Goal: Task Accomplishment & Management: Use online tool/utility

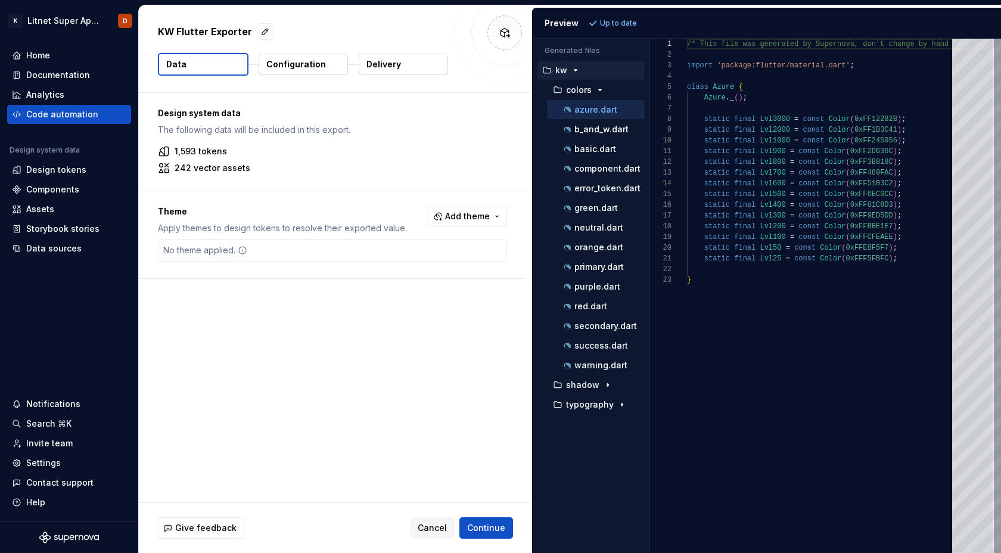
click at [302, 64] on p "Configuration" at bounding box center [296, 64] width 60 height 12
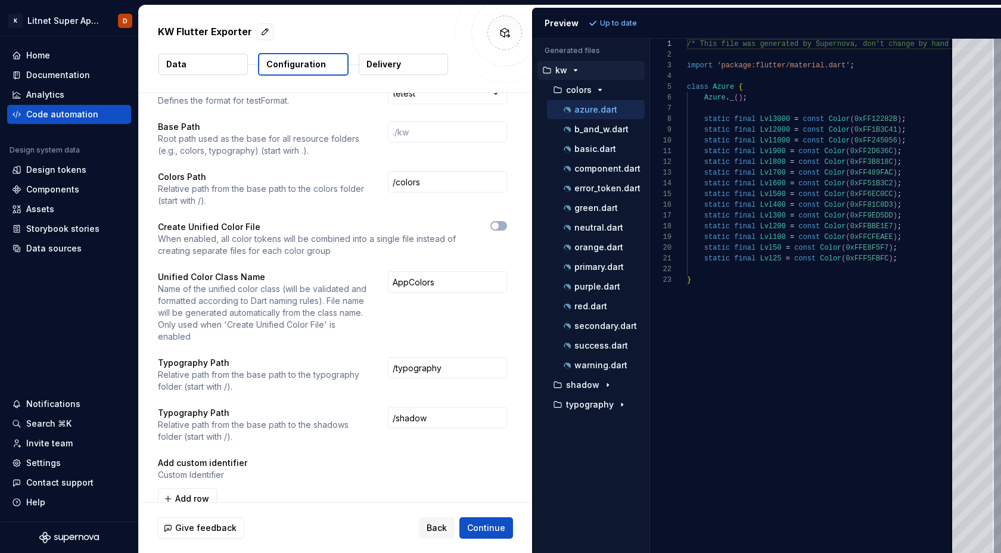
scroll to position [84, 0]
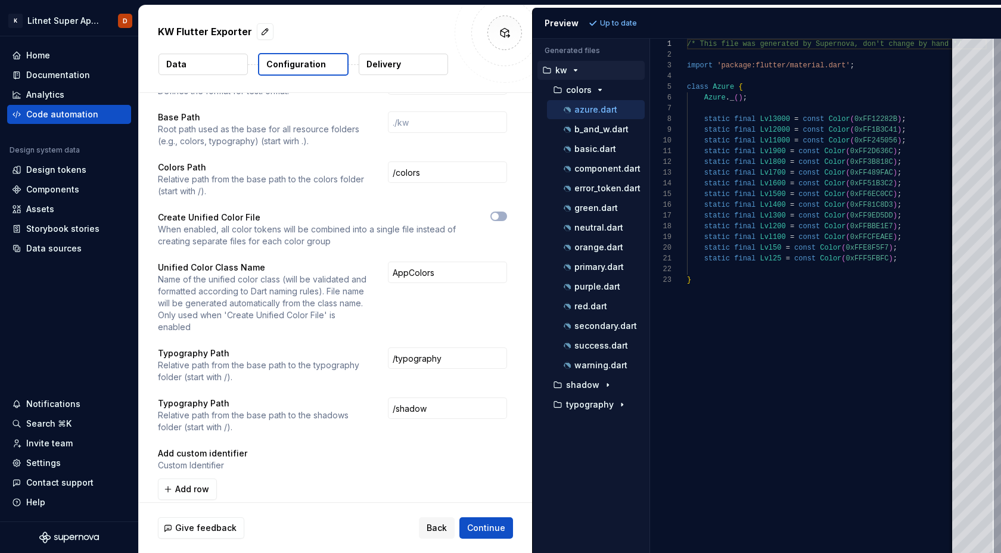
click at [399, 66] on p "Delivery" at bounding box center [383, 64] width 35 height 12
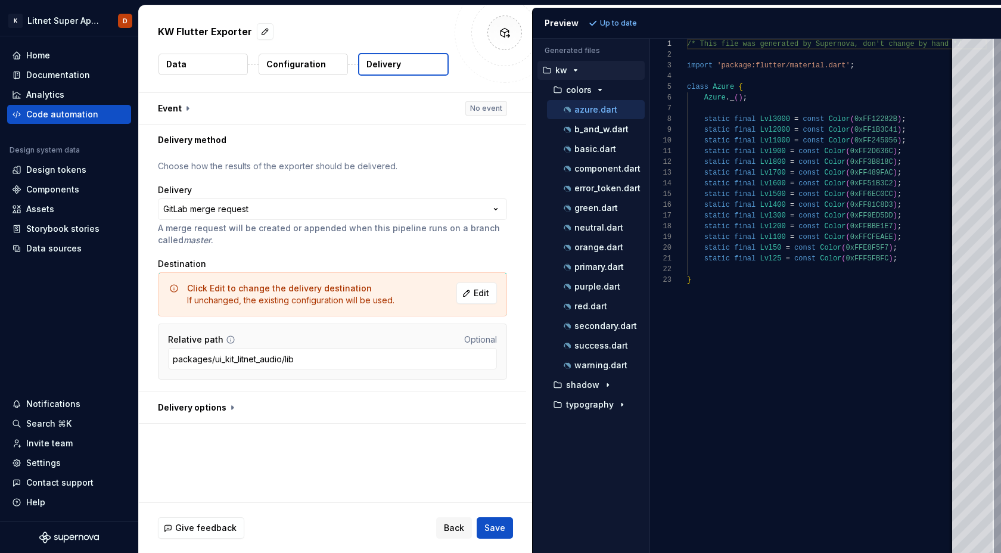
click at [353, 456] on div "**********" at bounding box center [335, 297] width 393 height 409
click at [228, 406] on button "button" at bounding box center [332, 407] width 387 height 31
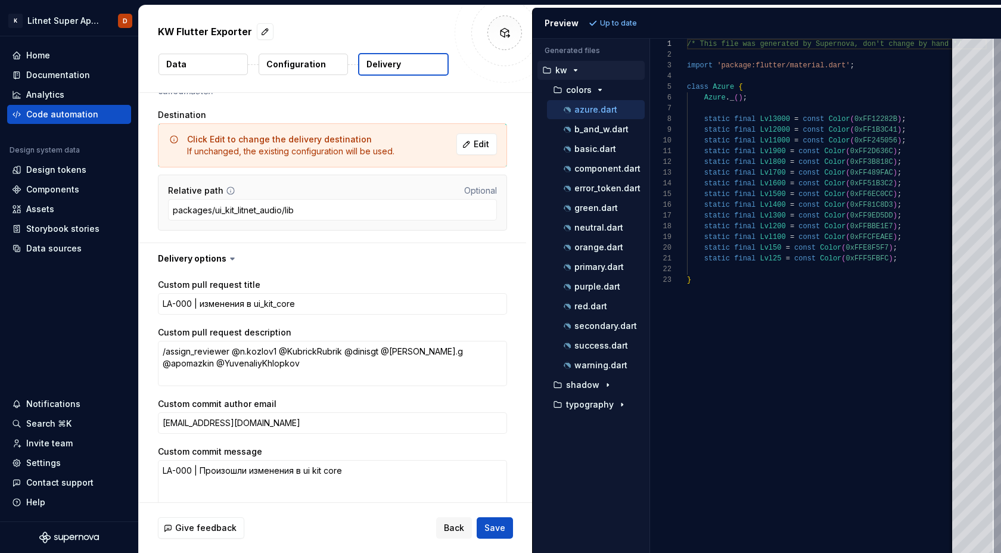
scroll to position [158, 0]
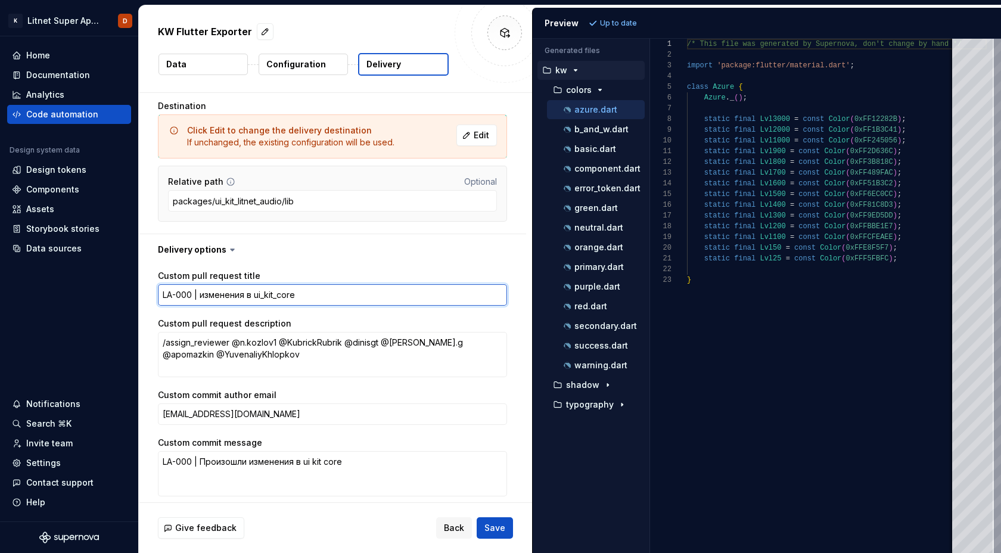
click at [229, 295] on textarea "LA-000 | изменения в ui_kit_core" at bounding box center [332, 294] width 349 height 21
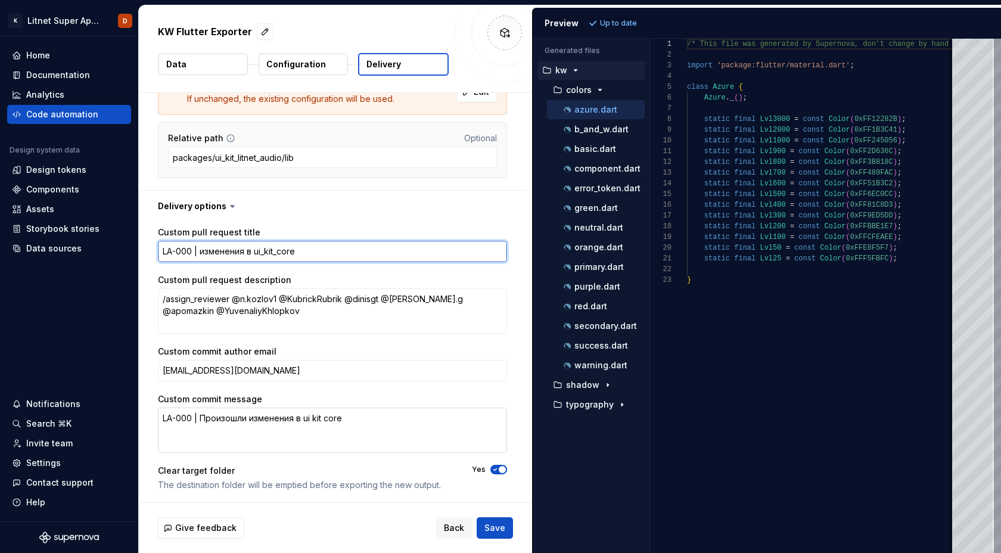
scroll to position [203, 0]
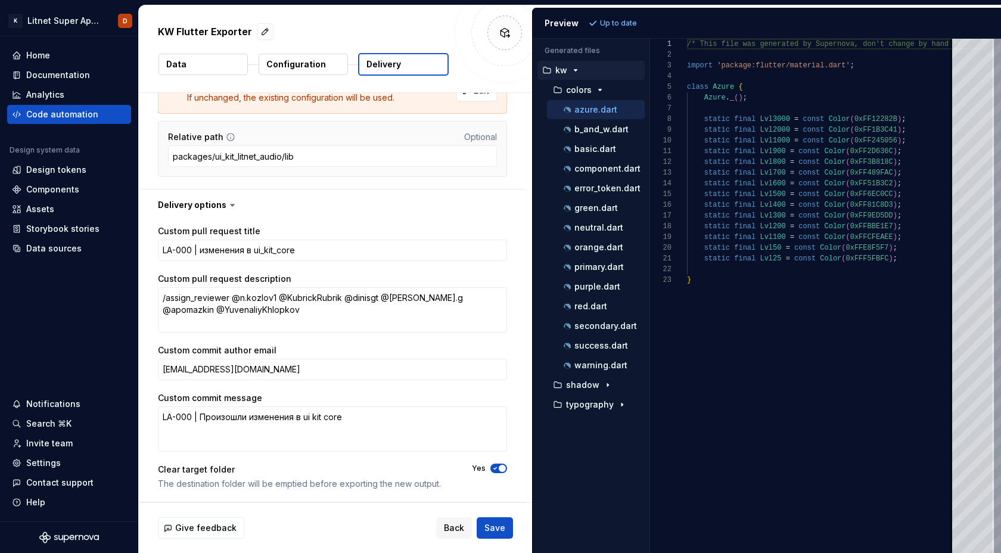
click at [500, 468] on icon "button" at bounding box center [495, 468] width 10 height 7
click at [495, 529] on span "Save" at bounding box center [494, 528] width 21 height 12
type textarea "*"
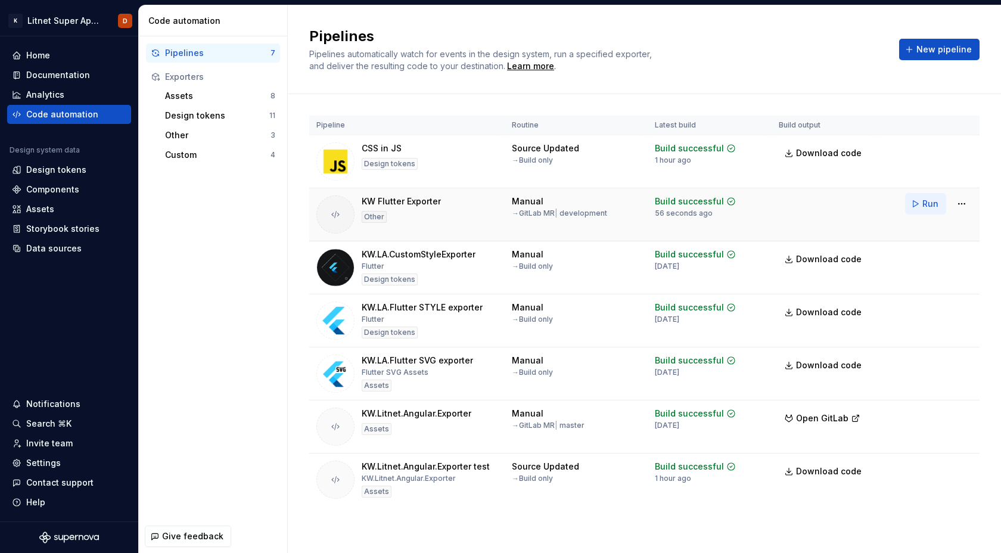
click at [925, 206] on span "Run" at bounding box center [930, 204] width 16 height 12
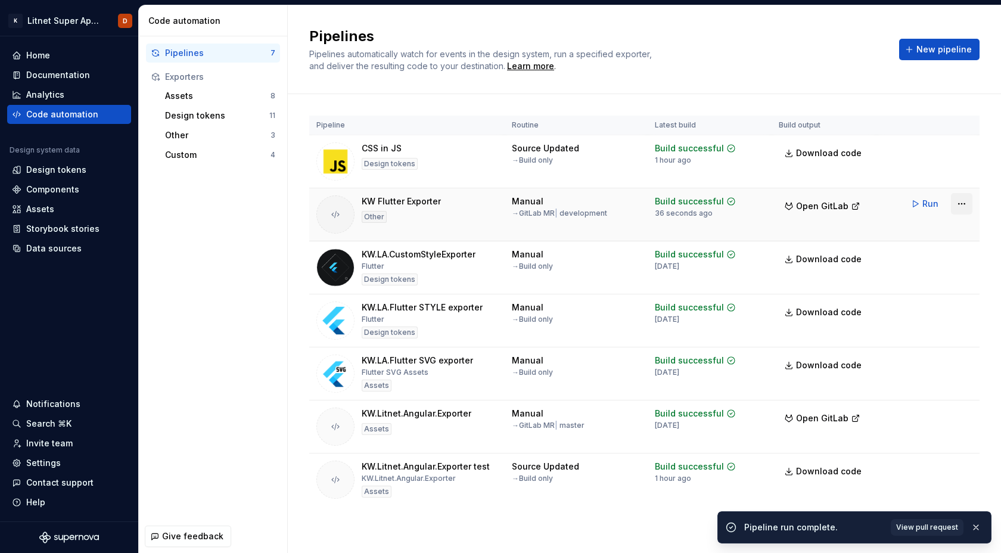
click at [960, 203] on html "K Litnet Super App 2.0. D Home Documentation Analytics Code automation Design s…" at bounding box center [500, 276] width 1001 height 553
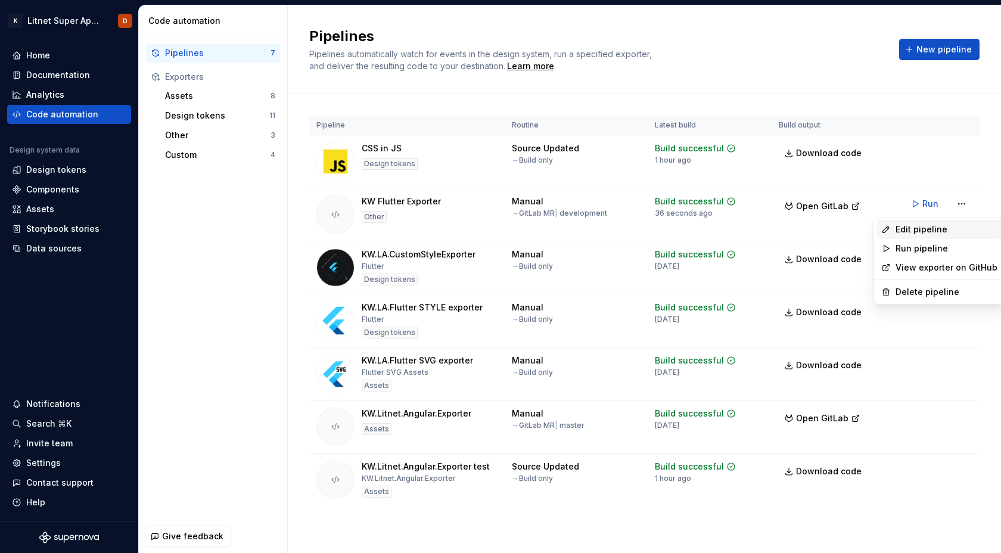
click at [923, 231] on div "Edit pipeline" at bounding box center [946, 229] width 102 height 12
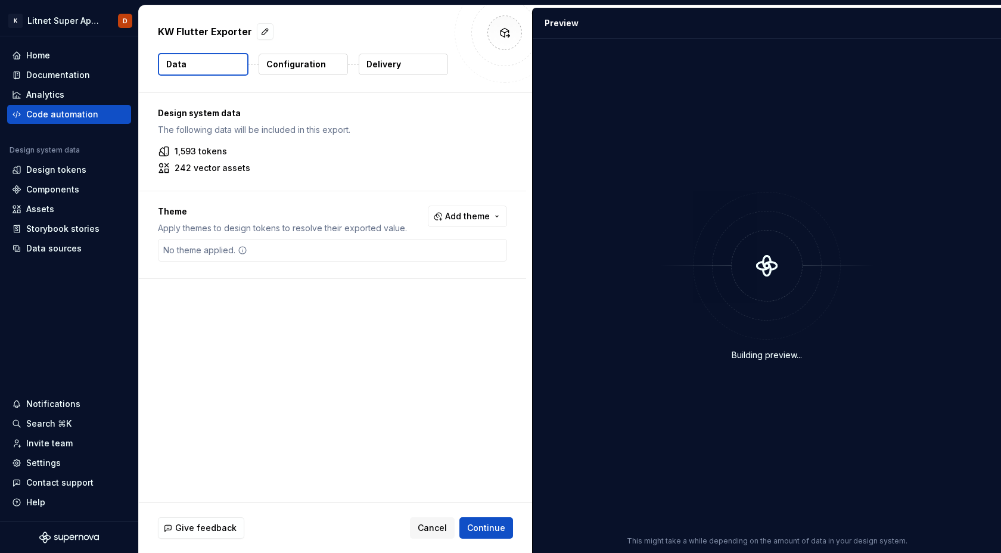
click at [304, 66] on p "Configuration" at bounding box center [296, 64] width 60 height 12
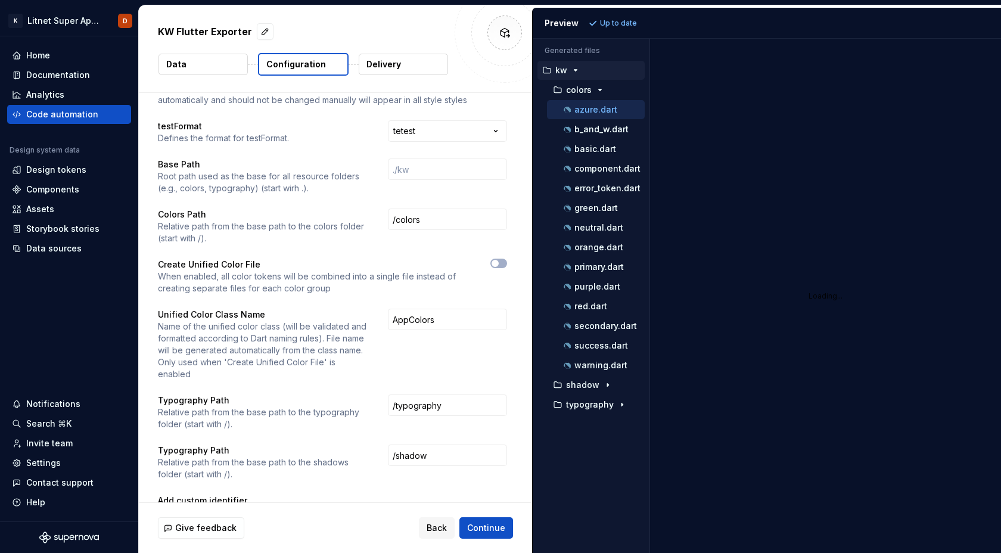
scroll to position [38, 0]
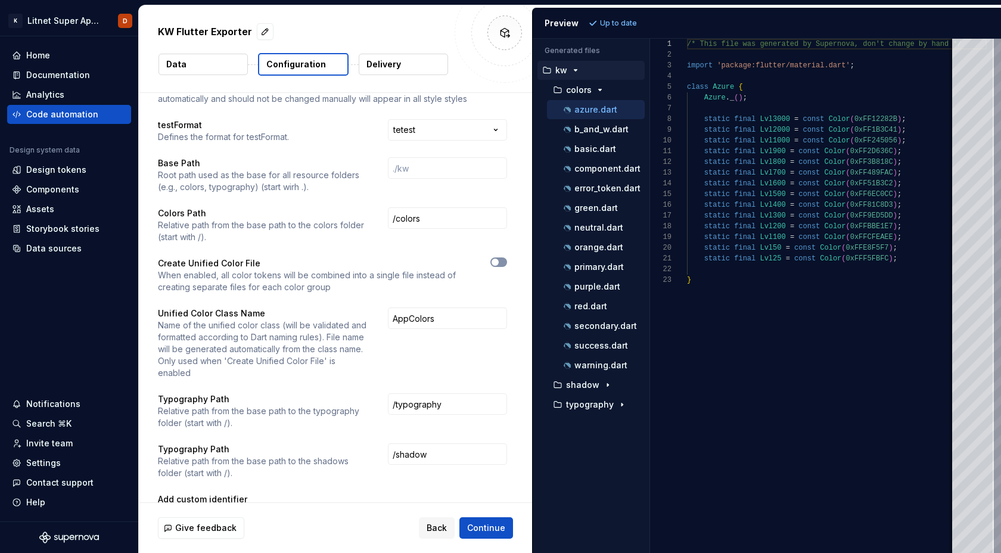
click at [499, 263] on span "button" at bounding box center [495, 262] width 7 height 7
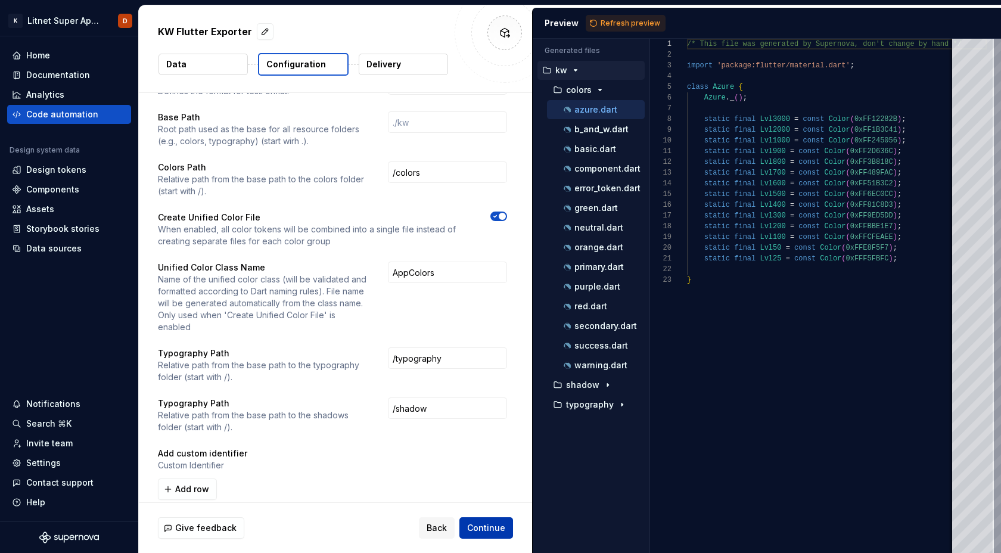
click at [486, 528] on span "Continue" at bounding box center [486, 528] width 38 height 12
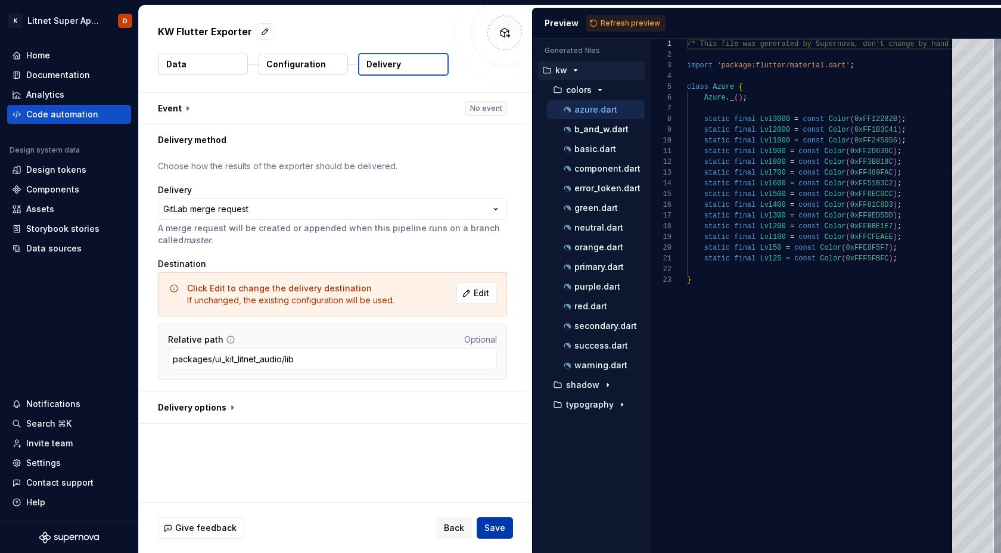
click at [502, 528] on span "Save" at bounding box center [494, 528] width 21 height 12
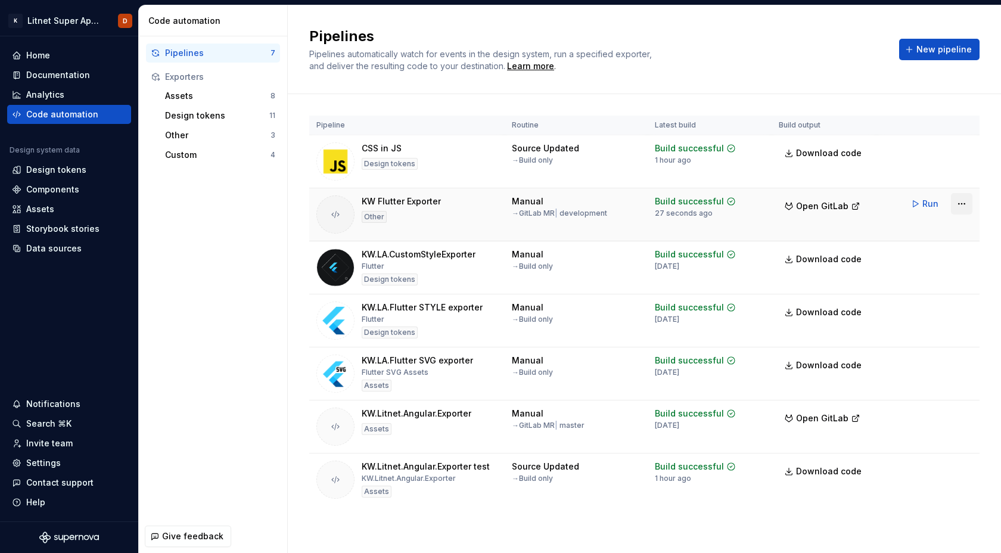
click at [960, 204] on html "K Litnet Super App 2.0. D Home Documentation Analytics Code automation Design s…" at bounding box center [500, 276] width 1001 height 553
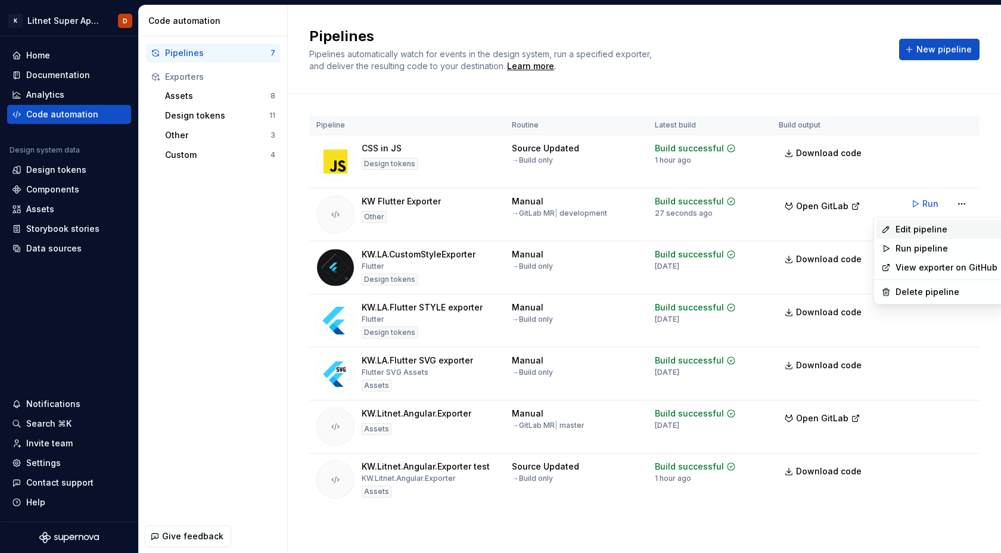
click at [927, 228] on div "Edit pipeline" at bounding box center [946, 229] width 102 height 12
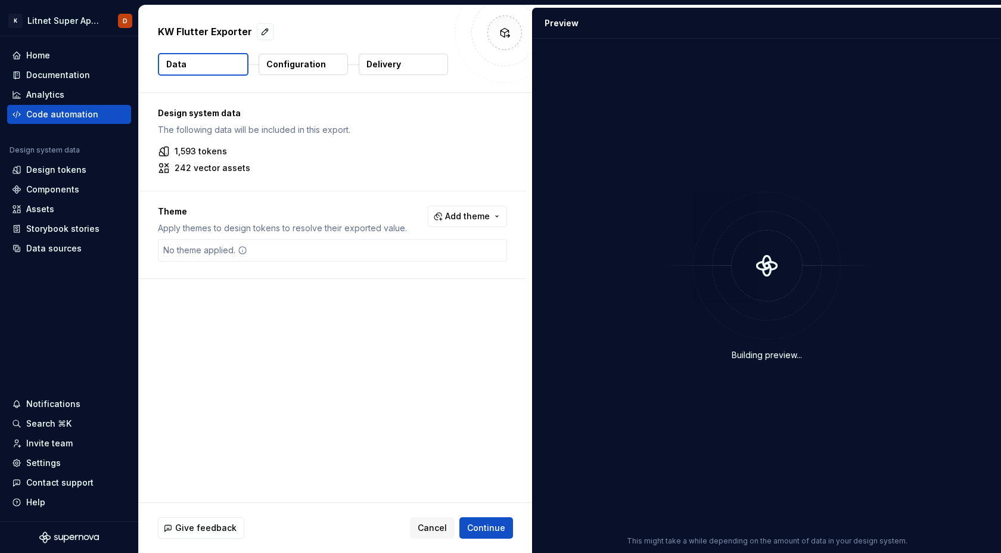
click at [295, 69] on p "Configuration" at bounding box center [296, 64] width 60 height 12
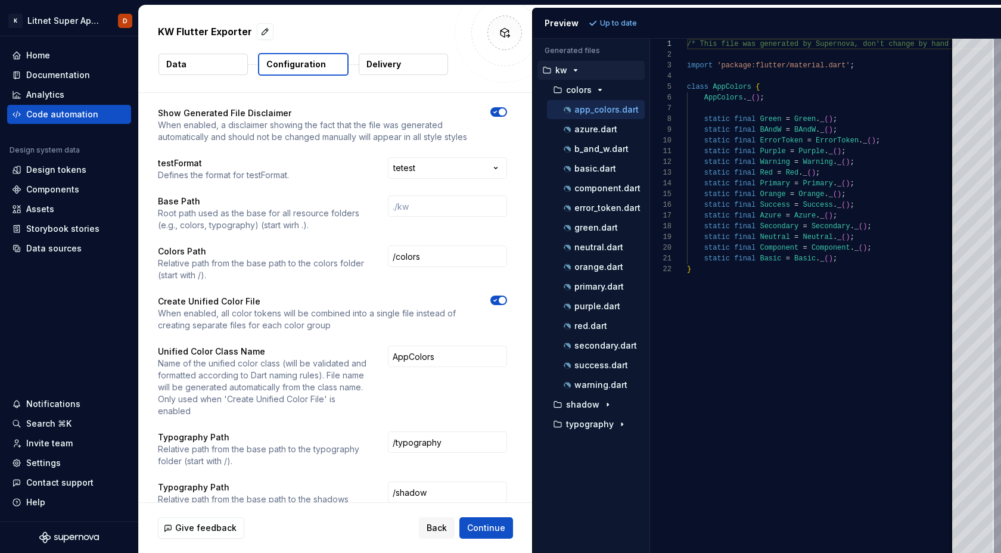
click at [506, 299] on span "button" at bounding box center [502, 300] width 7 height 7
click at [643, 23] on span "Refresh preview" at bounding box center [631, 23] width 60 height 10
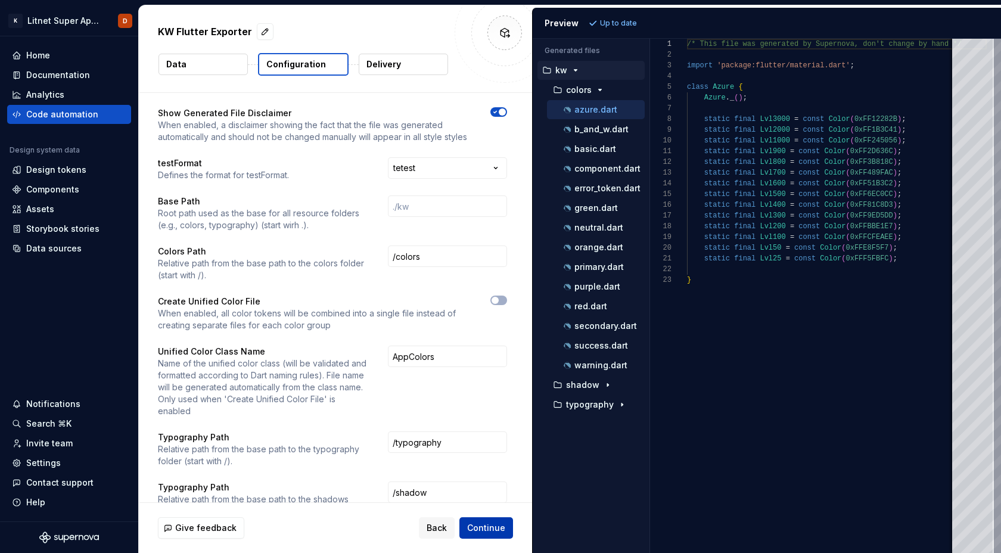
click at [491, 529] on span "Continue" at bounding box center [486, 528] width 38 height 12
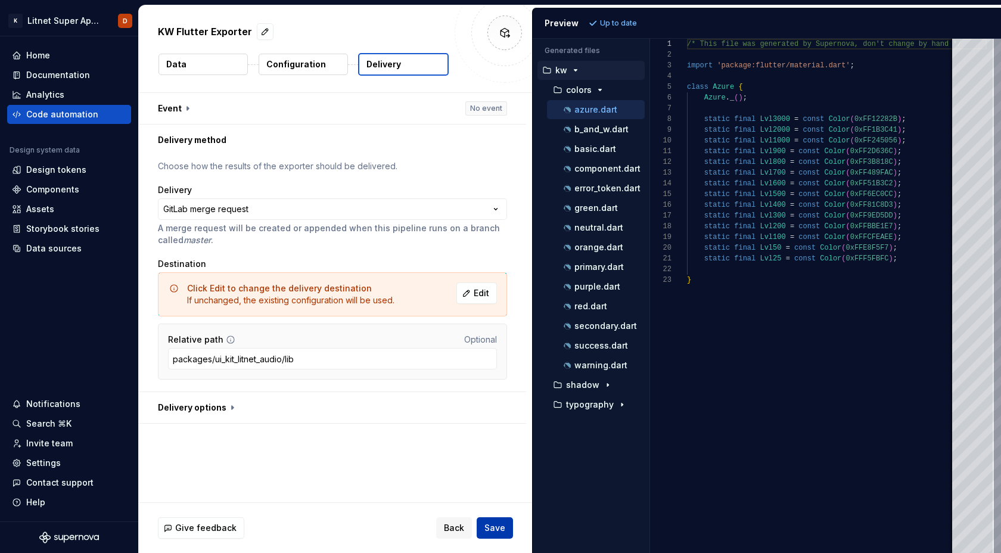
click at [497, 531] on span "Save" at bounding box center [494, 528] width 21 height 12
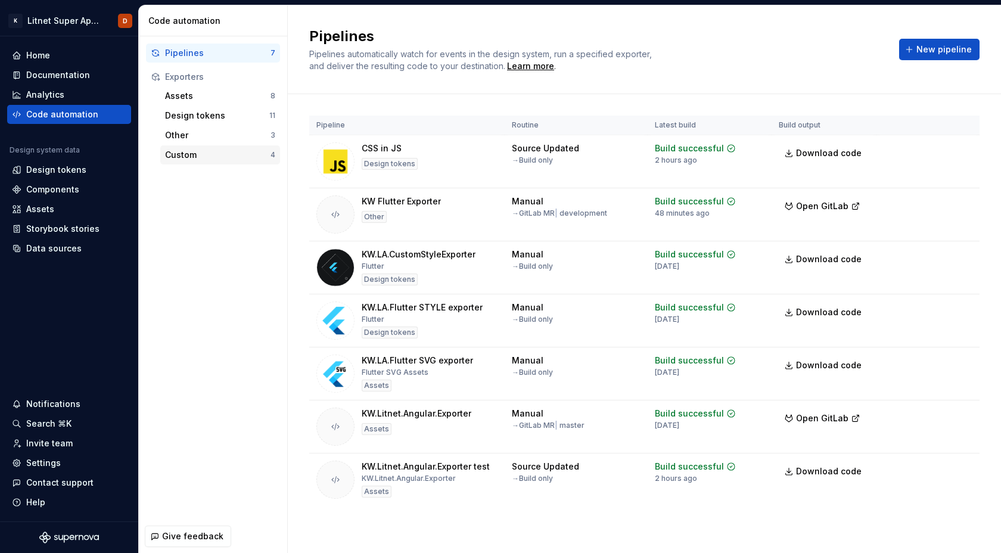
click at [188, 149] on div "Custom" at bounding box center [217, 155] width 105 height 12
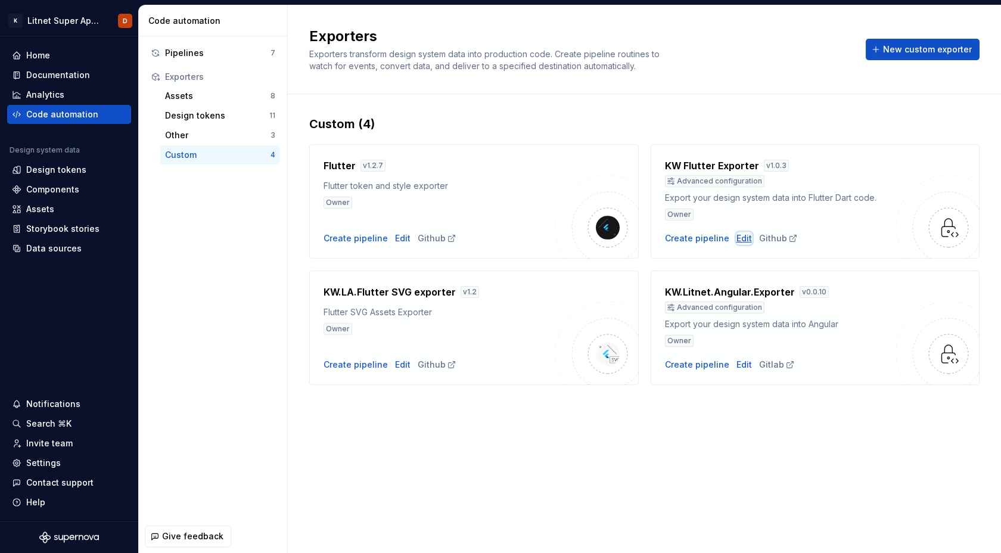
click at [743, 237] on div "Edit" at bounding box center [743, 238] width 15 height 12
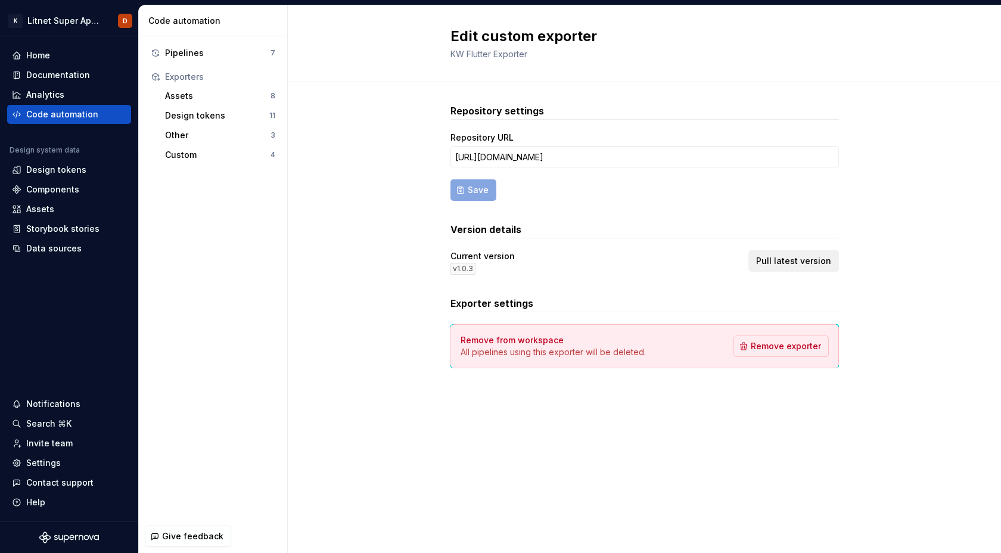
click at [792, 262] on span "Pull latest version" at bounding box center [793, 261] width 75 height 12
click at [188, 53] on div "Pipelines" at bounding box center [217, 53] width 105 height 12
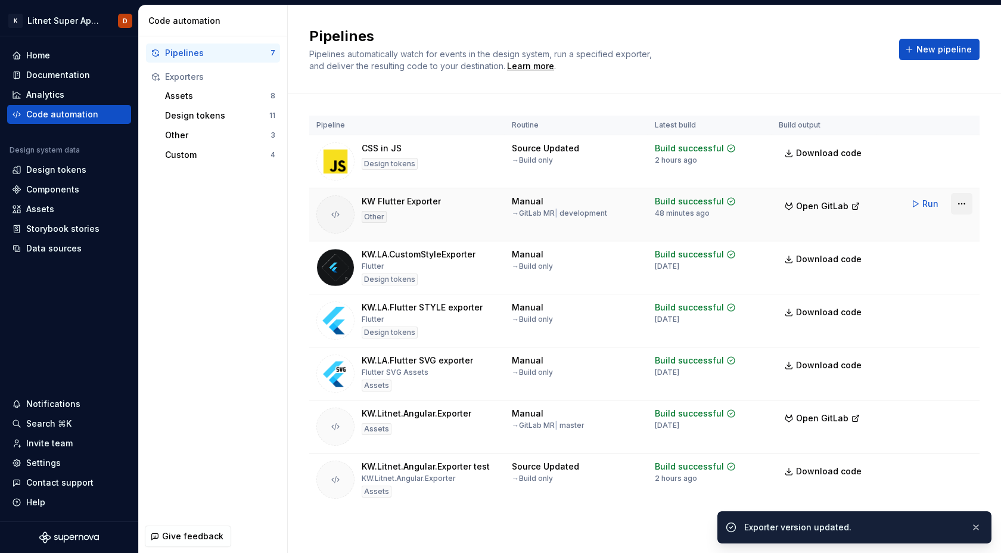
click at [961, 204] on html "K Litnet Super App 2.0. D Home Documentation Analytics Code automation Design s…" at bounding box center [500, 276] width 1001 height 553
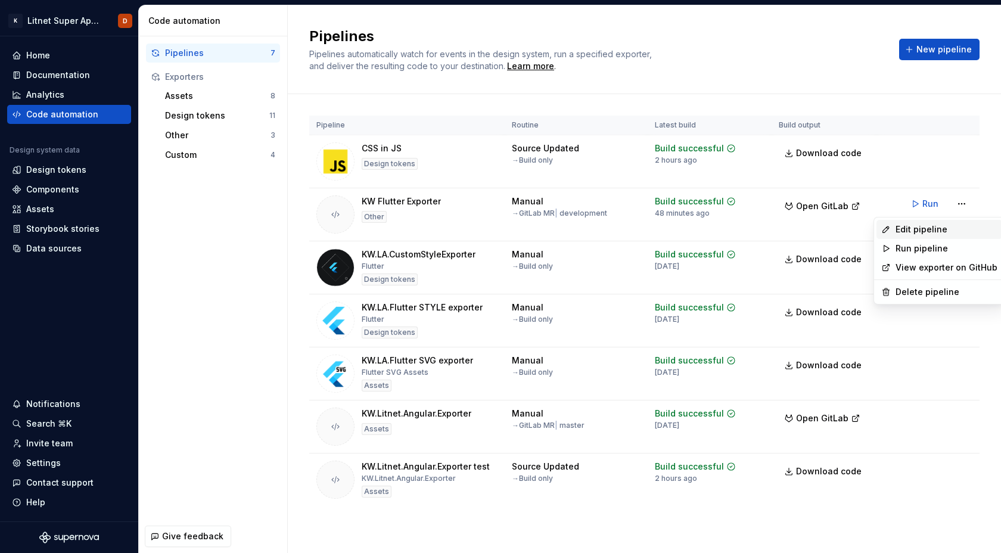
click at [925, 235] on div "Edit pipeline" at bounding box center [939, 229] width 126 height 19
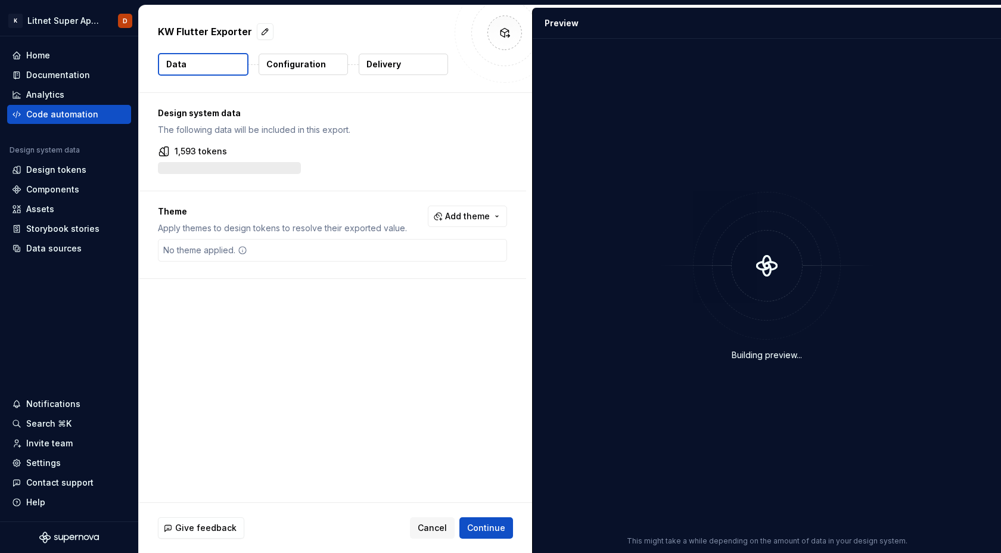
click at [319, 68] on p "Configuration" at bounding box center [296, 64] width 60 height 12
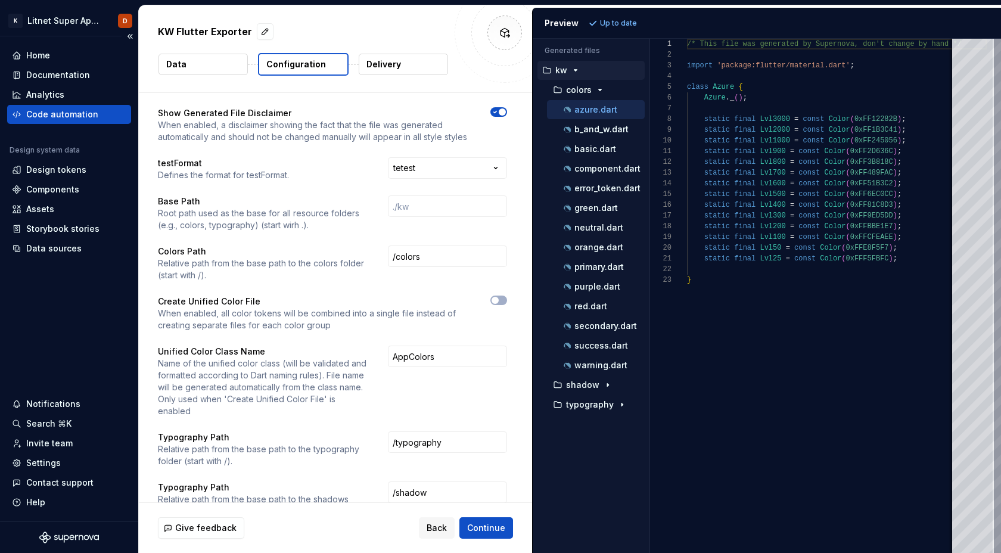
click at [72, 114] on div "Code automation" at bounding box center [62, 114] width 72 height 12
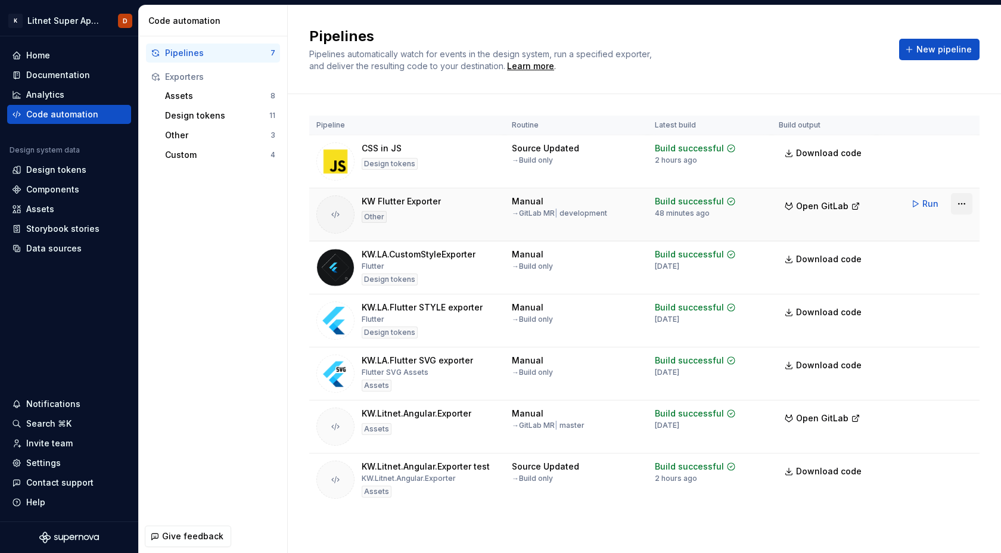
click at [961, 204] on html "K Litnet Super App 2.0. D Home Documentation Analytics Code automation Design s…" at bounding box center [500, 276] width 1001 height 553
click at [194, 156] on html "K Litnet Super App 2.0. D Home Documentation Analytics Code automation Design s…" at bounding box center [500, 276] width 1001 height 553
click at [186, 155] on div "Custom" at bounding box center [217, 155] width 105 height 12
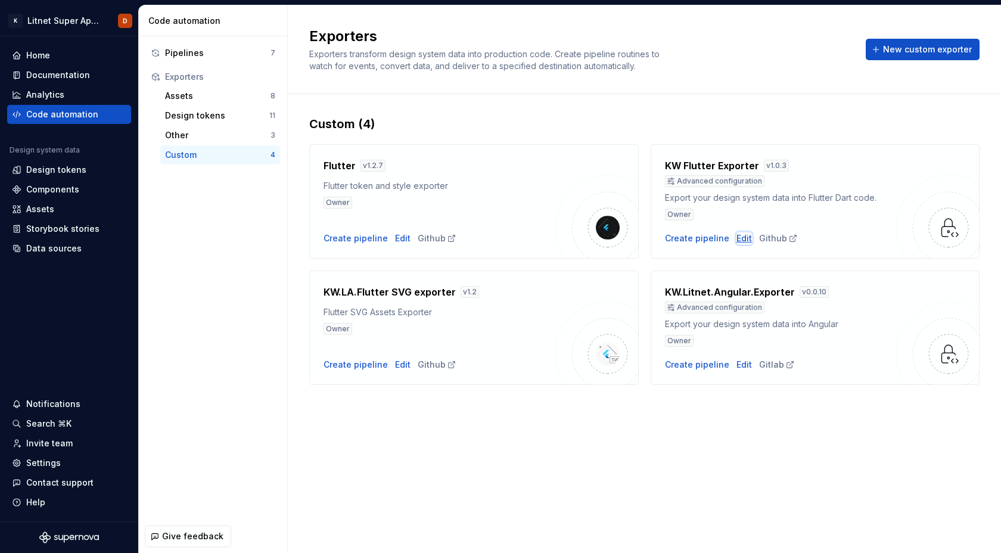
click at [737, 238] on div "Edit" at bounding box center [743, 238] width 15 height 12
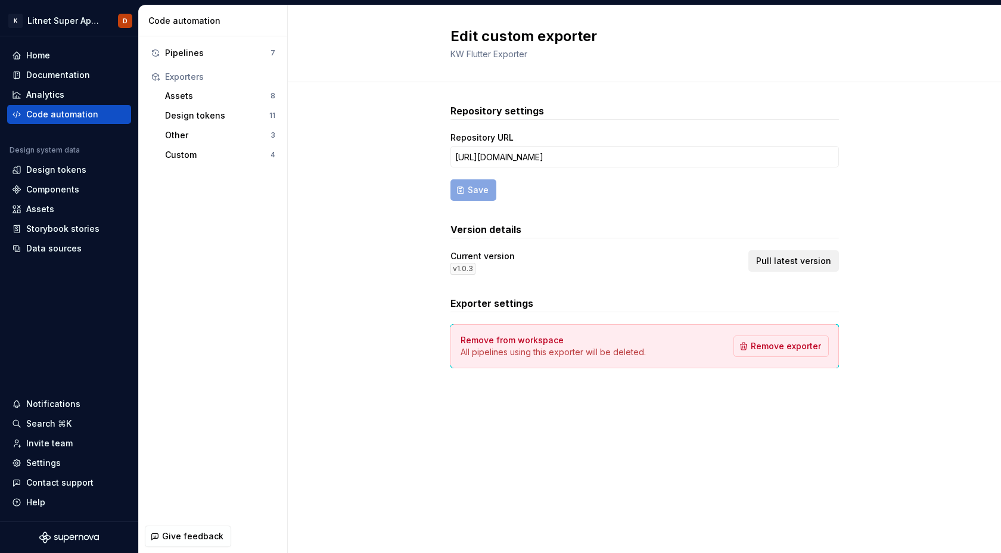
click at [792, 263] on span "Pull latest version" at bounding box center [793, 261] width 75 height 12
click at [675, 257] on div "Current version v 1.0.3 Pull latest version" at bounding box center [644, 262] width 388 height 24
click at [648, 268] on div "Current version v 1.0.3 Pull latest version" at bounding box center [644, 262] width 388 height 24
click at [803, 260] on span "Pull latest version" at bounding box center [793, 261] width 75 height 12
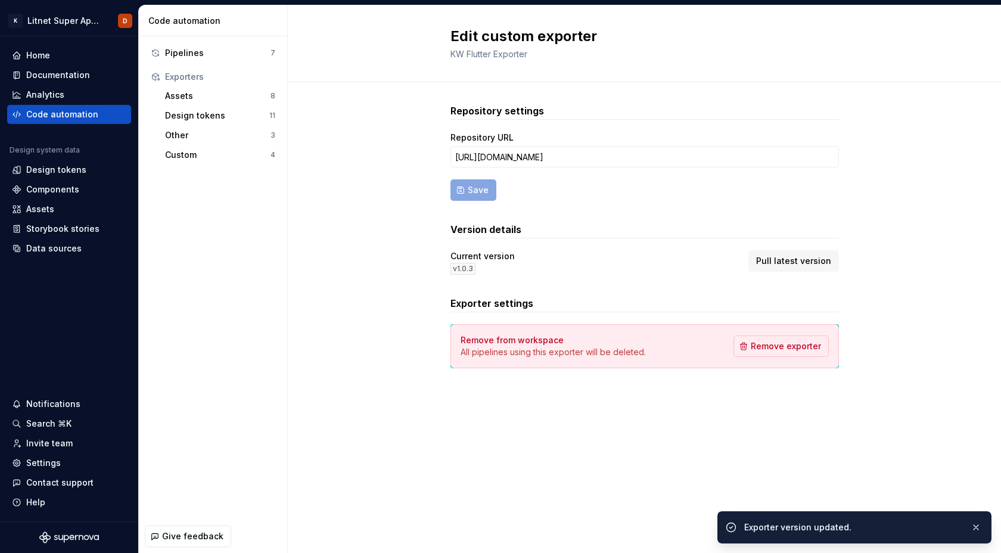
click at [661, 266] on div "Current version v 1.0.3 Pull latest version" at bounding box center [644, 262] width 388 height 24
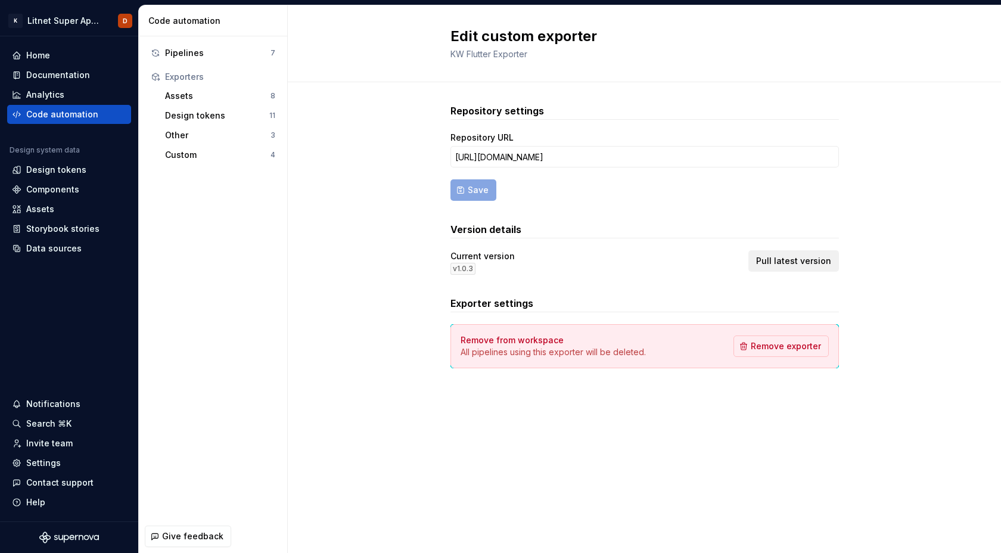
click at [807, 264] on span "Pull latest version" at bounding box center [793, 261] width 75 height 12
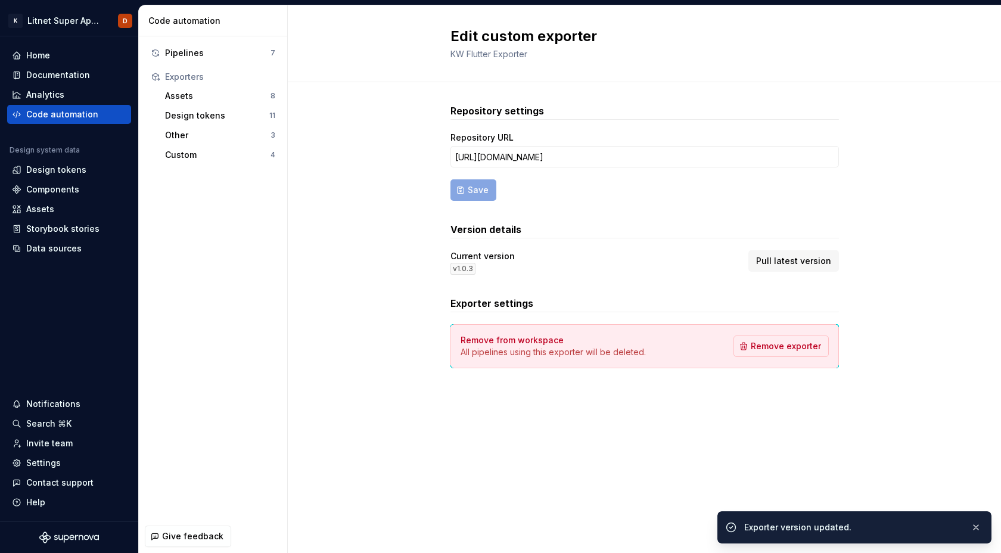
click at [481, 427] on div "Edit custom exporter KW Flutter Exporter Repository settings Repository URL htt…" at bounding box center [644, 279] width 713 height 548
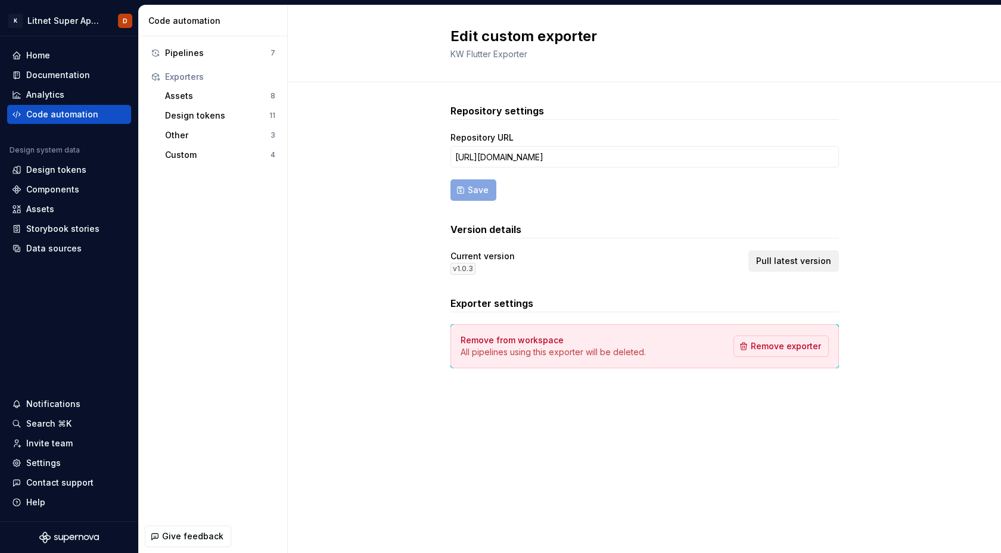
click at [798, 260] on span "Pull latest version" at bounding box center [793, 261] width 75 height 12
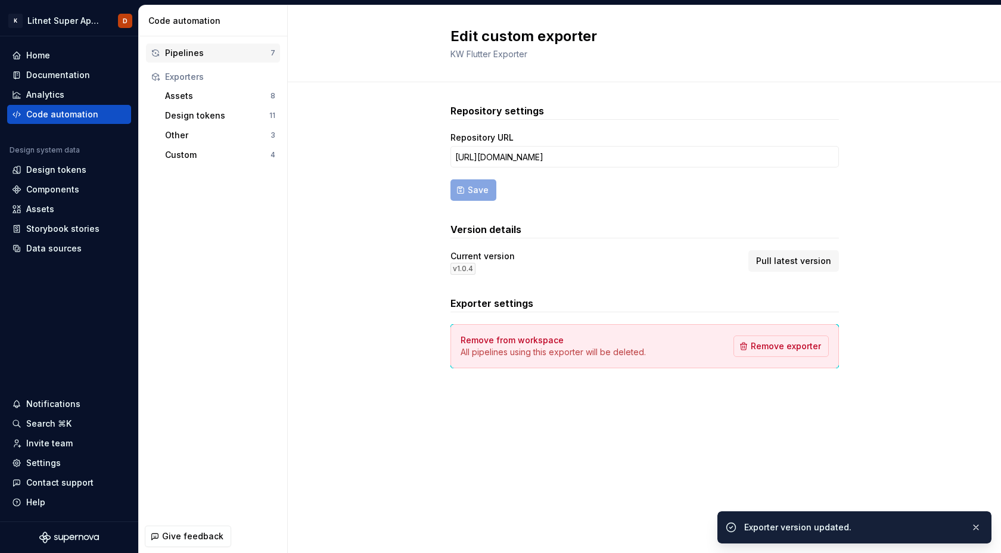
click at [183, 52] on div "Pipelines" at bounding box center [217, 53] width 105 height 12
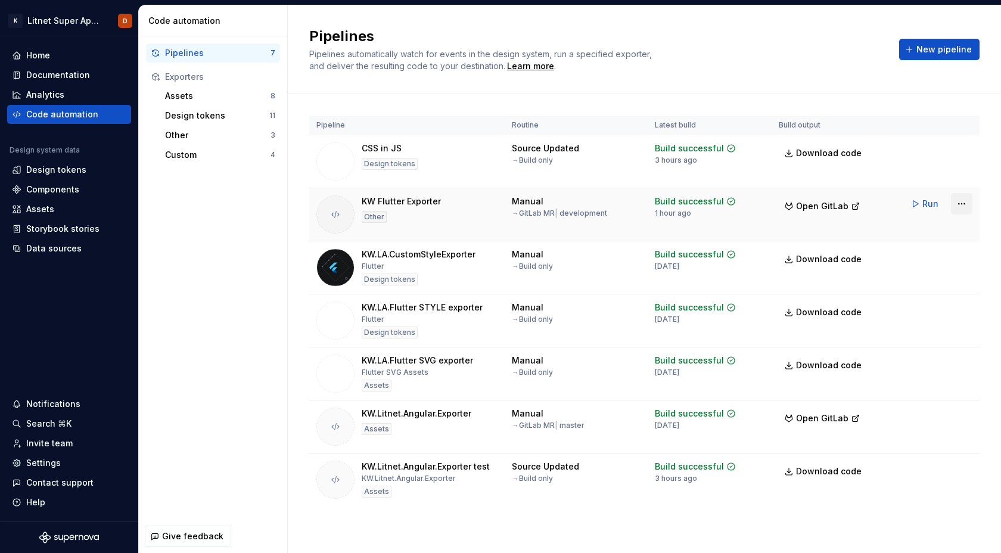
click at [957, 204] on html "K Litnet Super App 2.0. D Home Documentation Analytics Code automation Design s…" at bounding box center [500, 276] width 1001 height 553
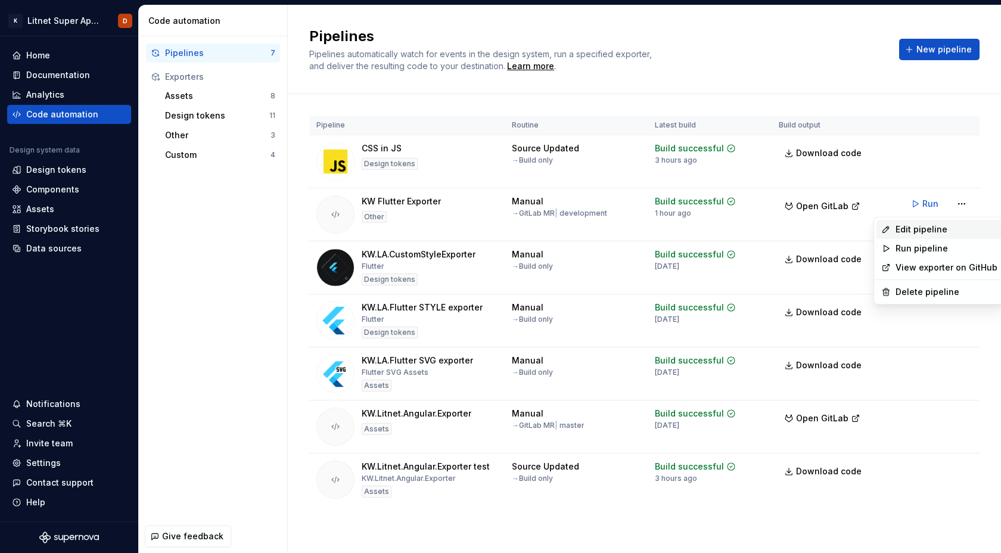
click at [915, 229] on div "Edit pipeline" at bounding box center [946, 229] width 102 height 12
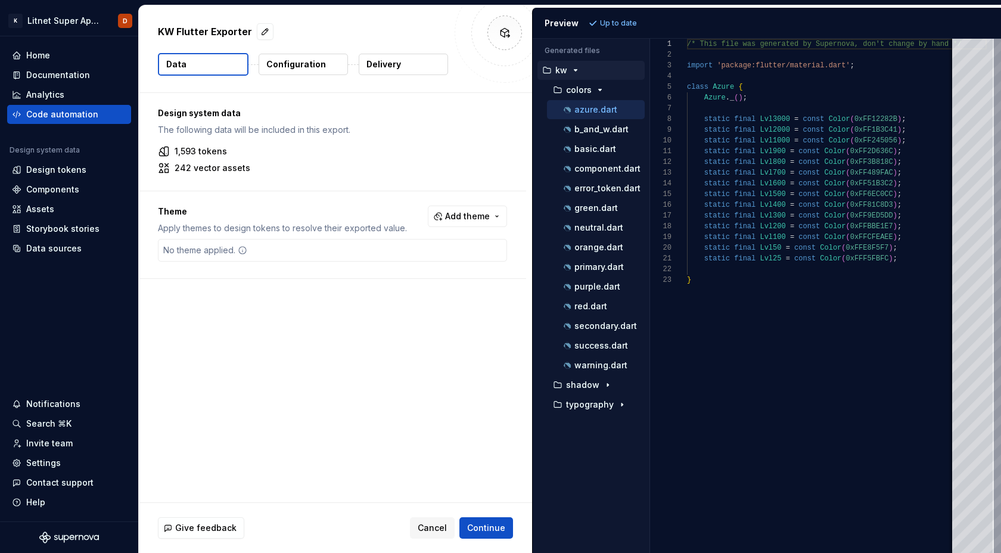
click at [316, 64] on p "Configuration" at bounding box center [296, 64] width 60 height 12
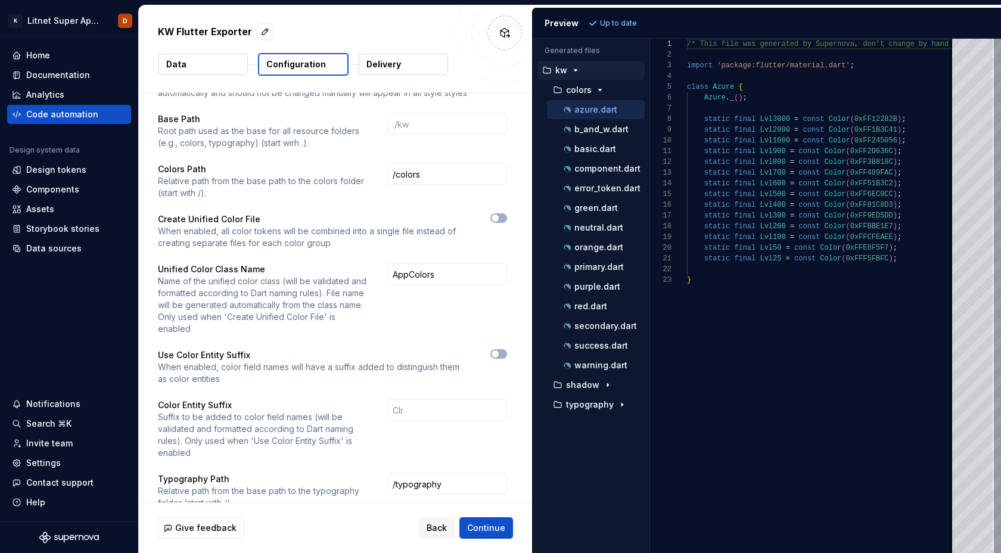
scroll to position [48, 0]
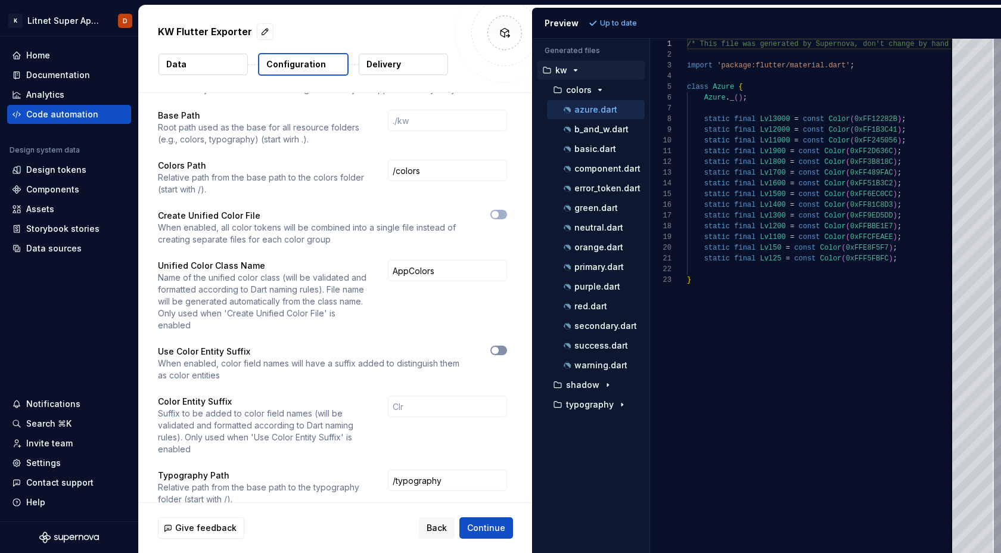
click at [499, 347] on span "button" at bounding box center [495, 350] width 7 height 7
click at [369, 371] on div "Show Generated File Disclaimer When enabled, a disclaimer showing the fact that…" at bounding box center [332, 340] width 349 height 591
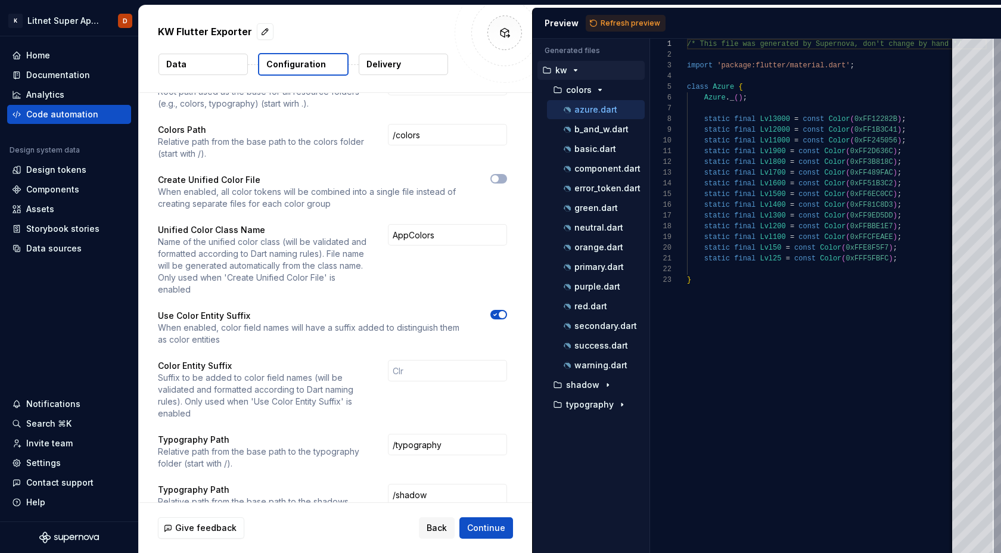
scroll to position [100, 0]
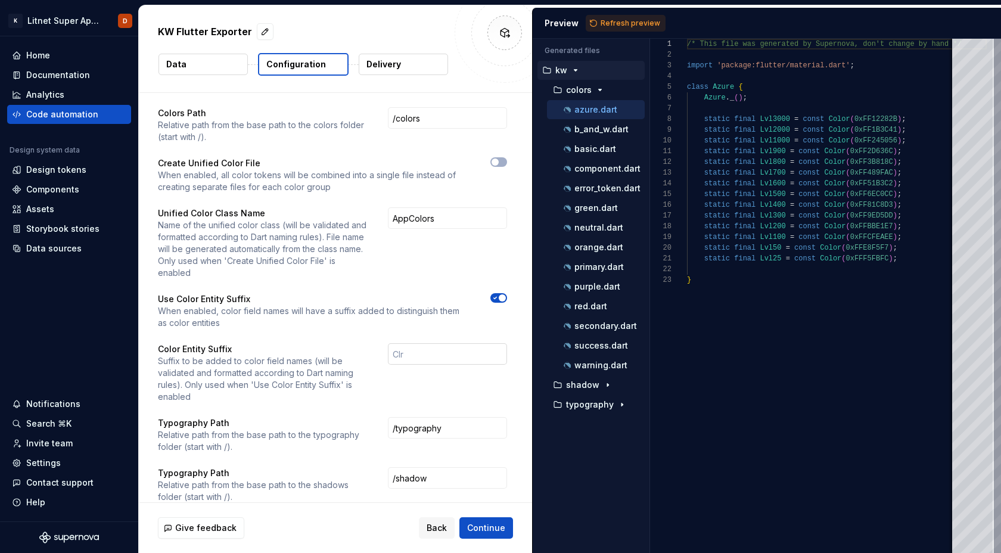
click at [430, 343] on input "text" at bounding box center [447, 353] width 119 height 21
type input "Clr"
click at [387, 372] on div "Color Entity Suffix Suffix to be added to color field names (will be validated …" at bounding box center [332, 373] width 349 height 60
click at [492, 528] on span "Continue" at bounding box center [486, 528] width 38 height 12
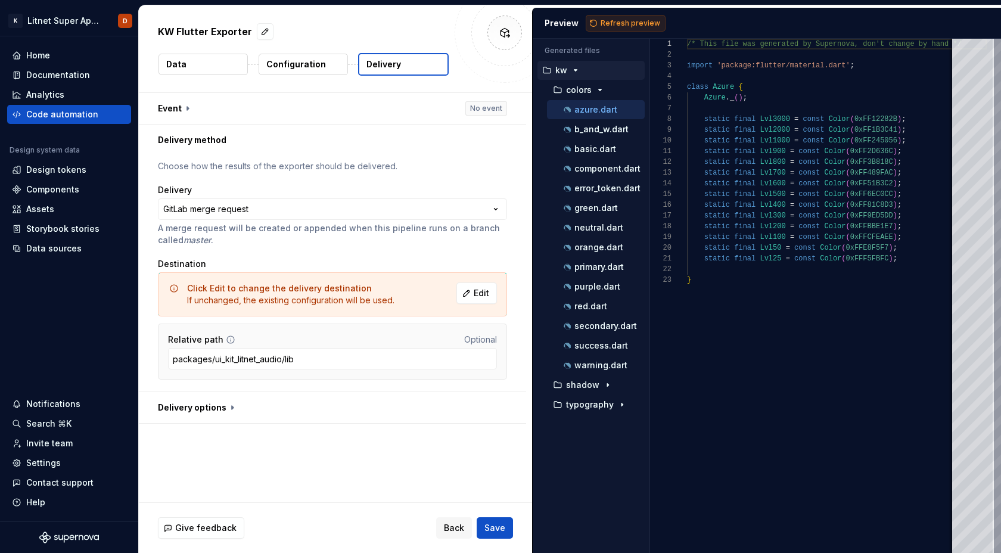
click at [642, 26] on span "Refresh preview" at bounding box center [631, 23] width 60 height 10
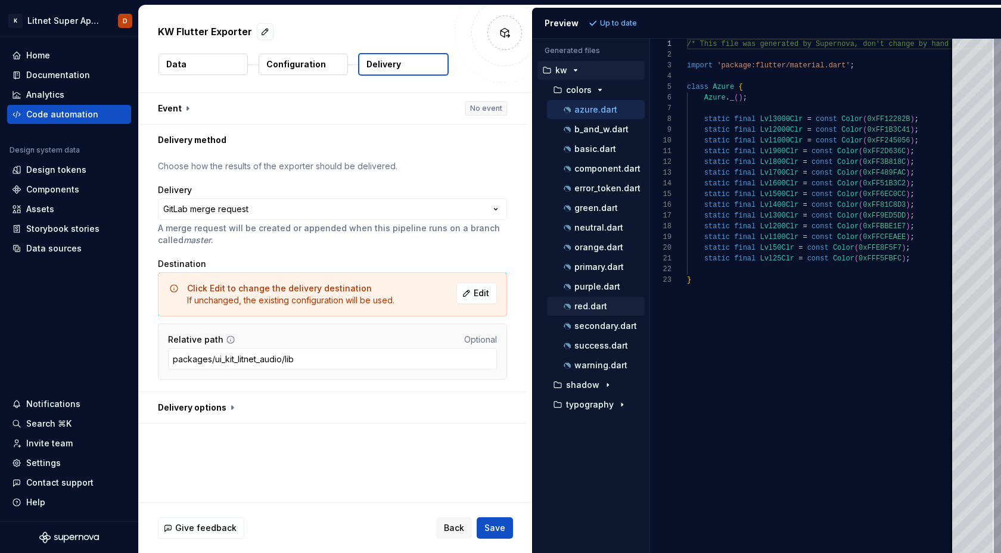
click at [605, 308] on p "red.dart" at bounding box center [590, 306] width 33 height 10
click at [326, 67] on button "Configuration" at bounding box center [303, 64] width 89 height 21
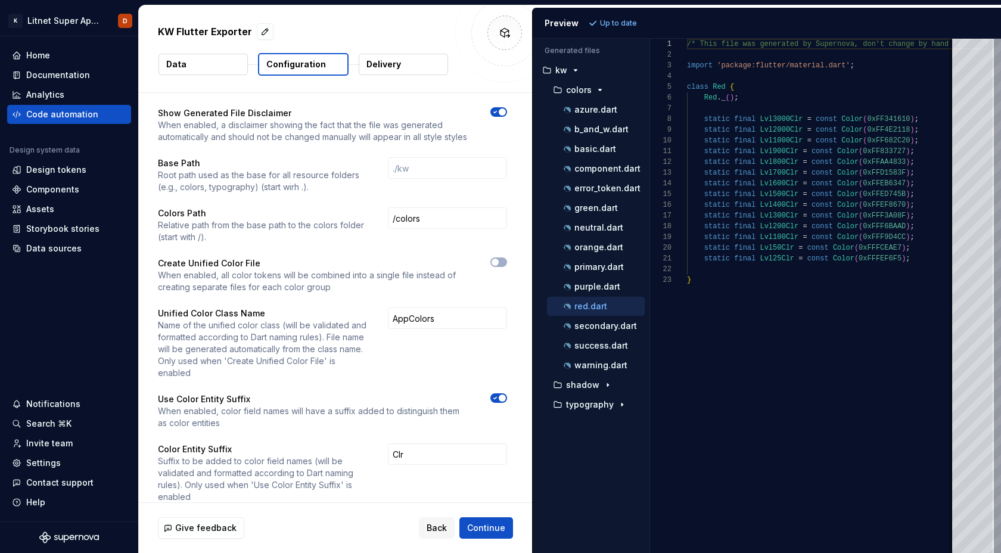
click at [506, 394] on span "button" at bounding box center [502, 397] width 7 height 7
click at [629, 26] on span "Refresh preview" at bounding box center [631, 23] width 60 height 10
type textarea "**********"
click at [499, 394] on span "button" at bounding box center [495, 397] width 7 height 7
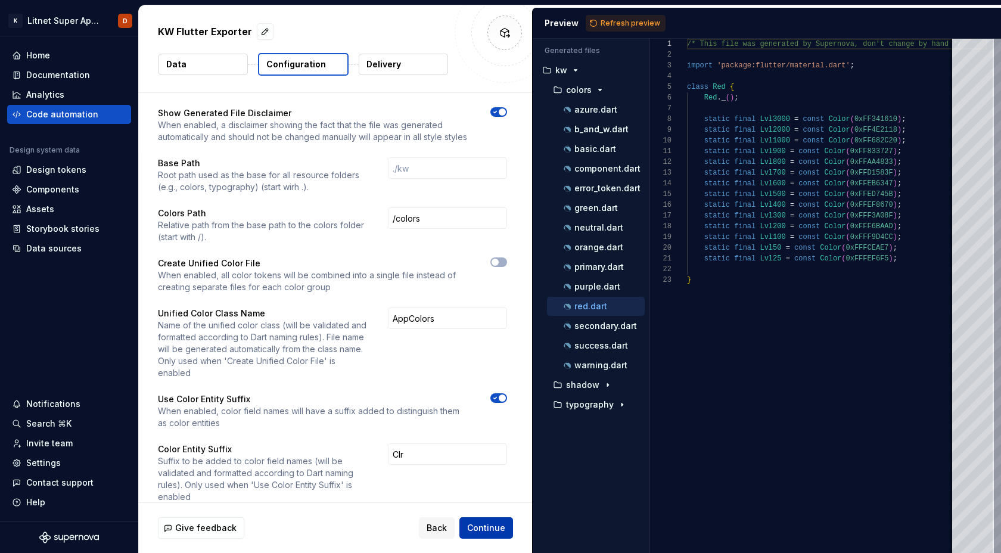
click at [496, 530] on span "Continue" at bounding box center [486, 528] width 38 height 12
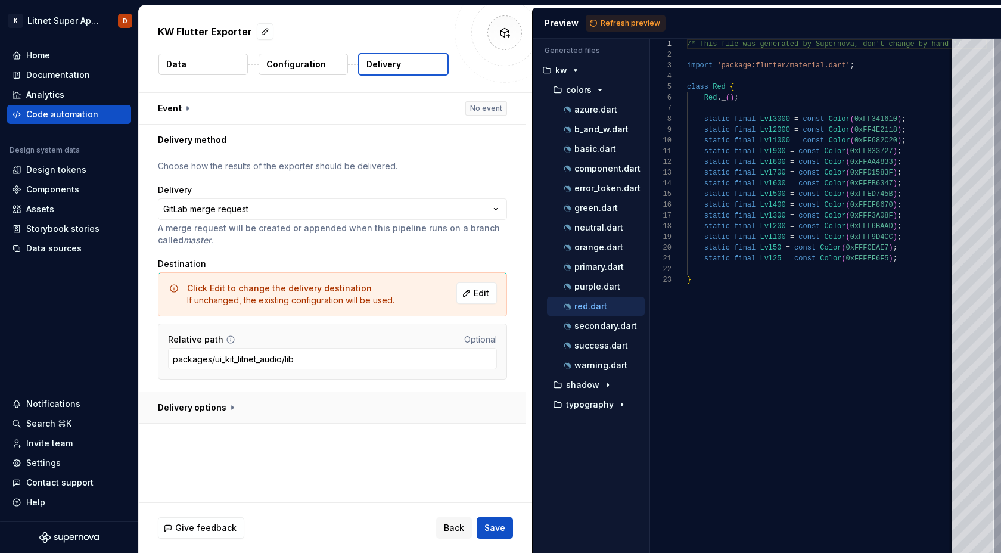
click at [232, 406] on button "button" at bounding box center [332, 407] width 387 height 31
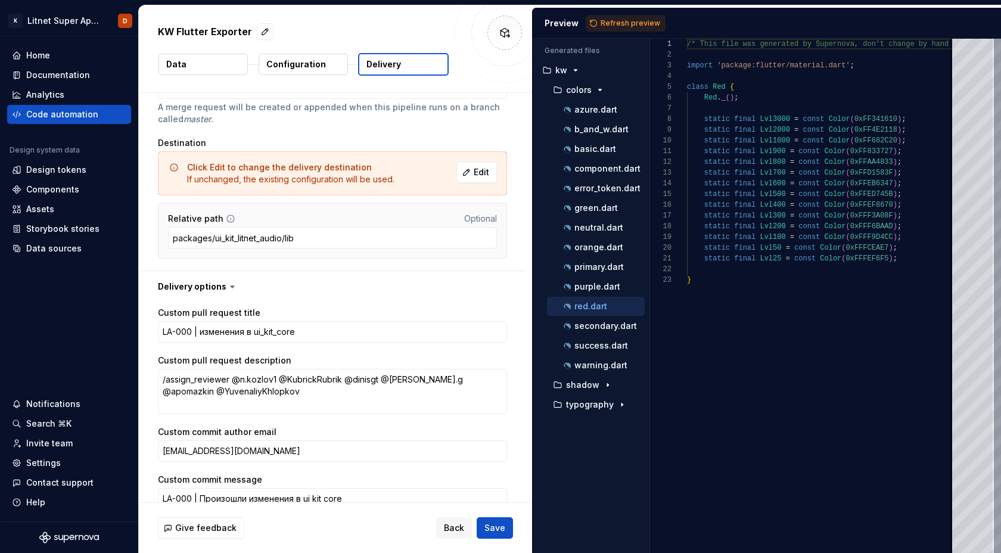
scroll to position [203, 0]
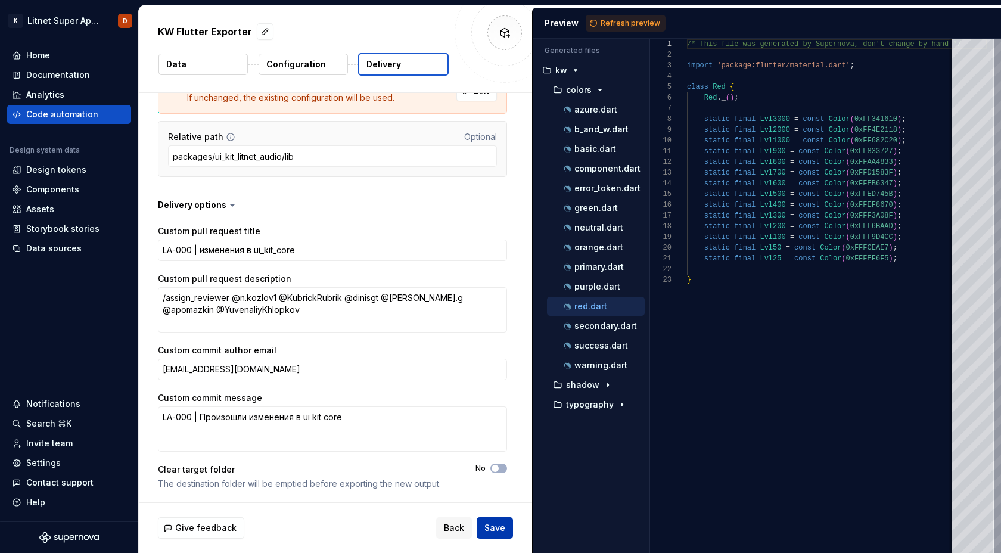
click at [495, 528] on span "Save" at bounding box center [494, 528] width 21 height 12
type textarea "*"
